Goal: Book appointment/travel/reservation

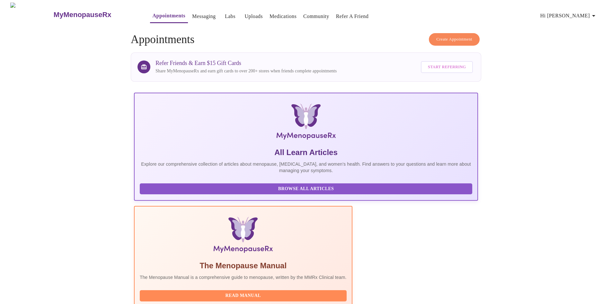
scroll to position [223, 0]
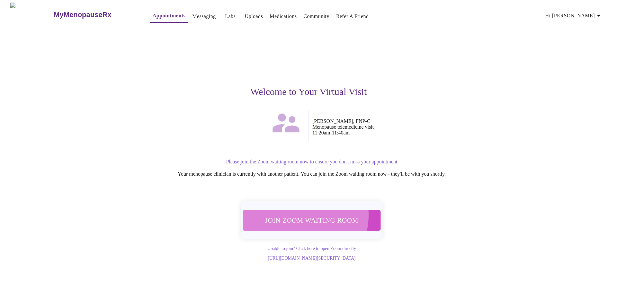
click at [295, 214] on span "Join Zoom Waiting Room" at bounding box center [311, 220] width 121 height 12
